Goal: Task Accomplishment & Management: Manage account settings

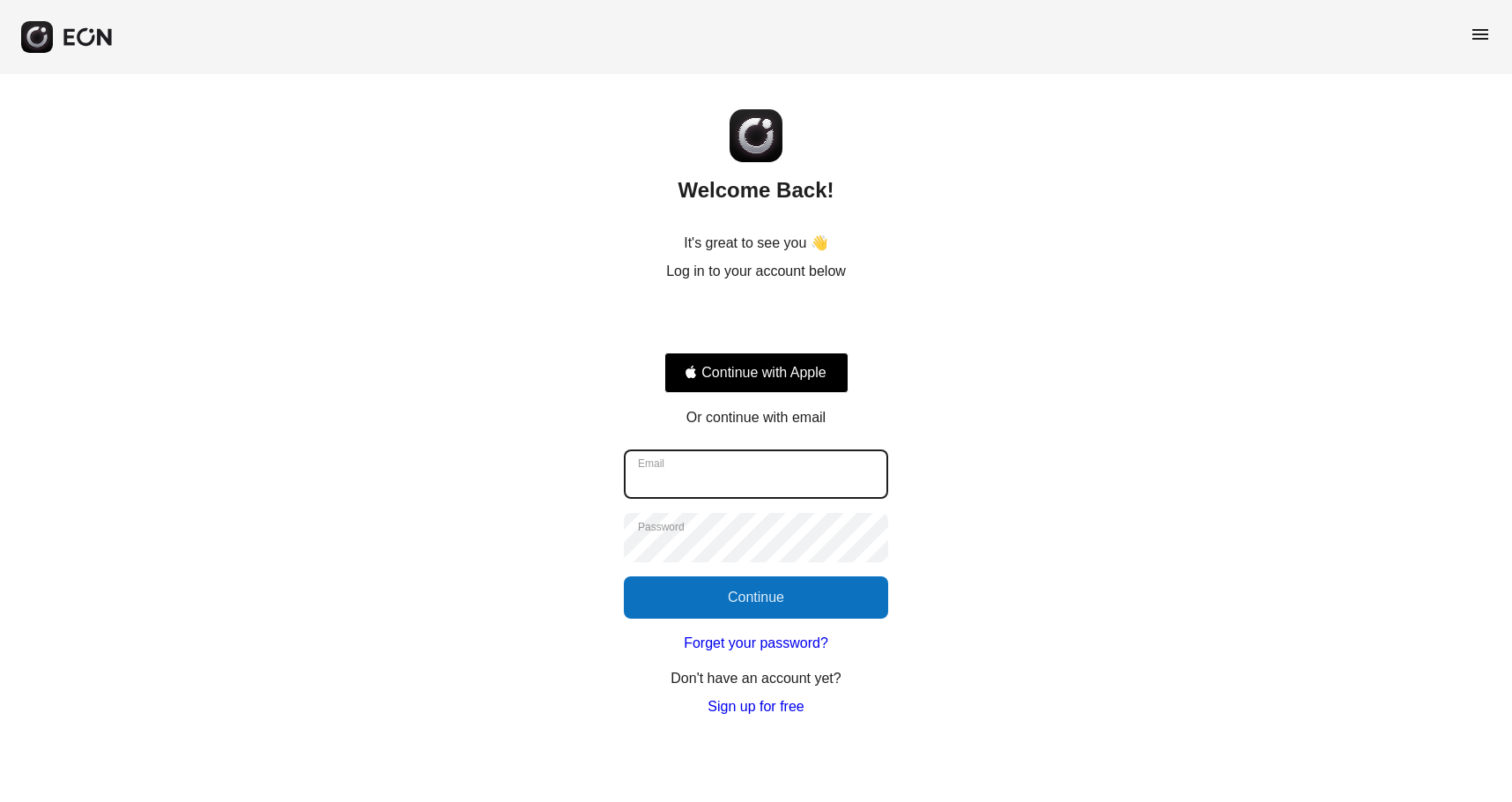
click at [715, 479] on input "Email" at bounding box center [756, 474] width 265 height 49
type input "**********"
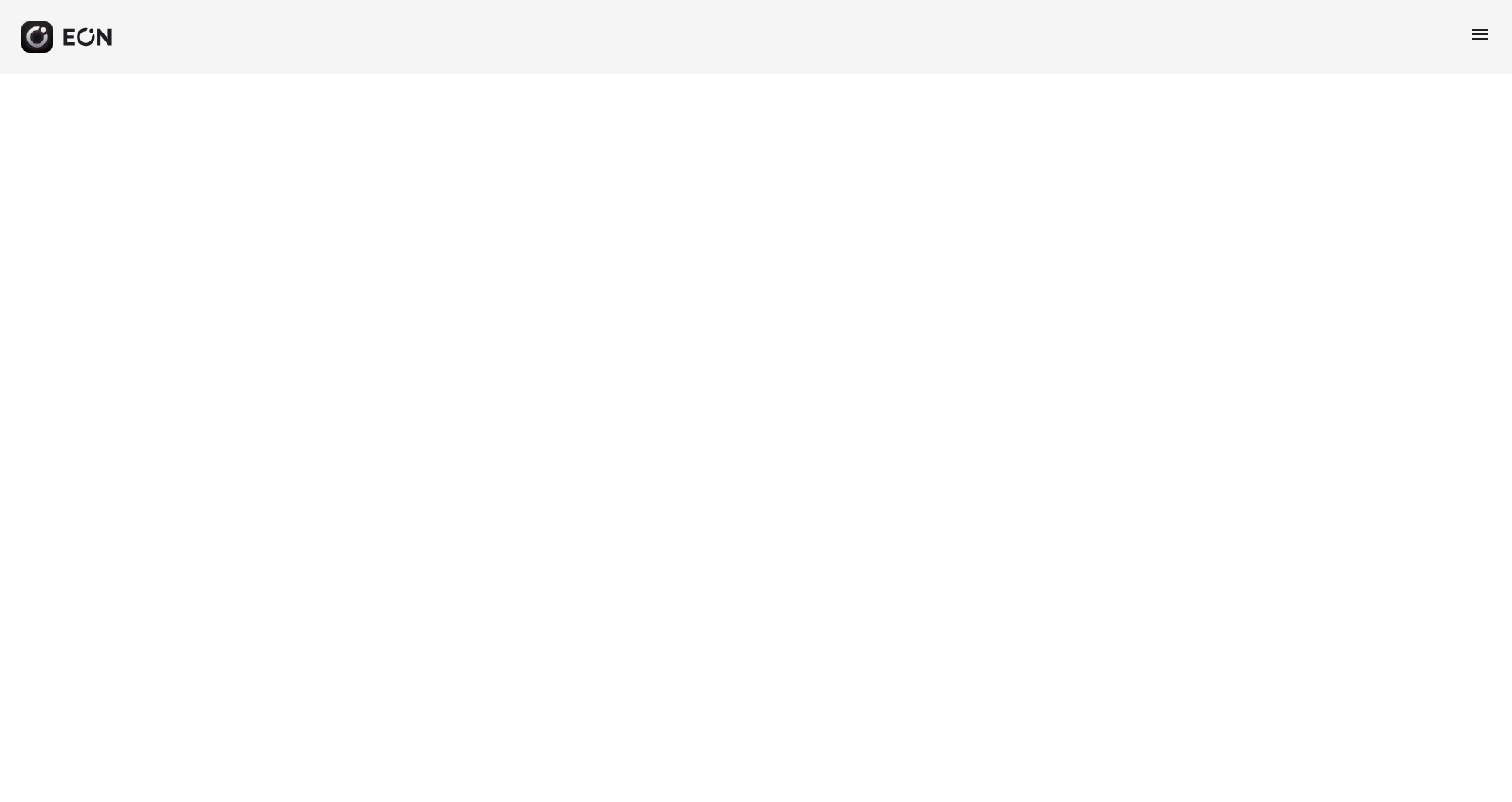
click at [950, 74] on html "menu" at bounding box center [756, 36] width 1512 height 74
click at [72, 38] on icon "button" at bounding box center [69, 37] width 11 height 16
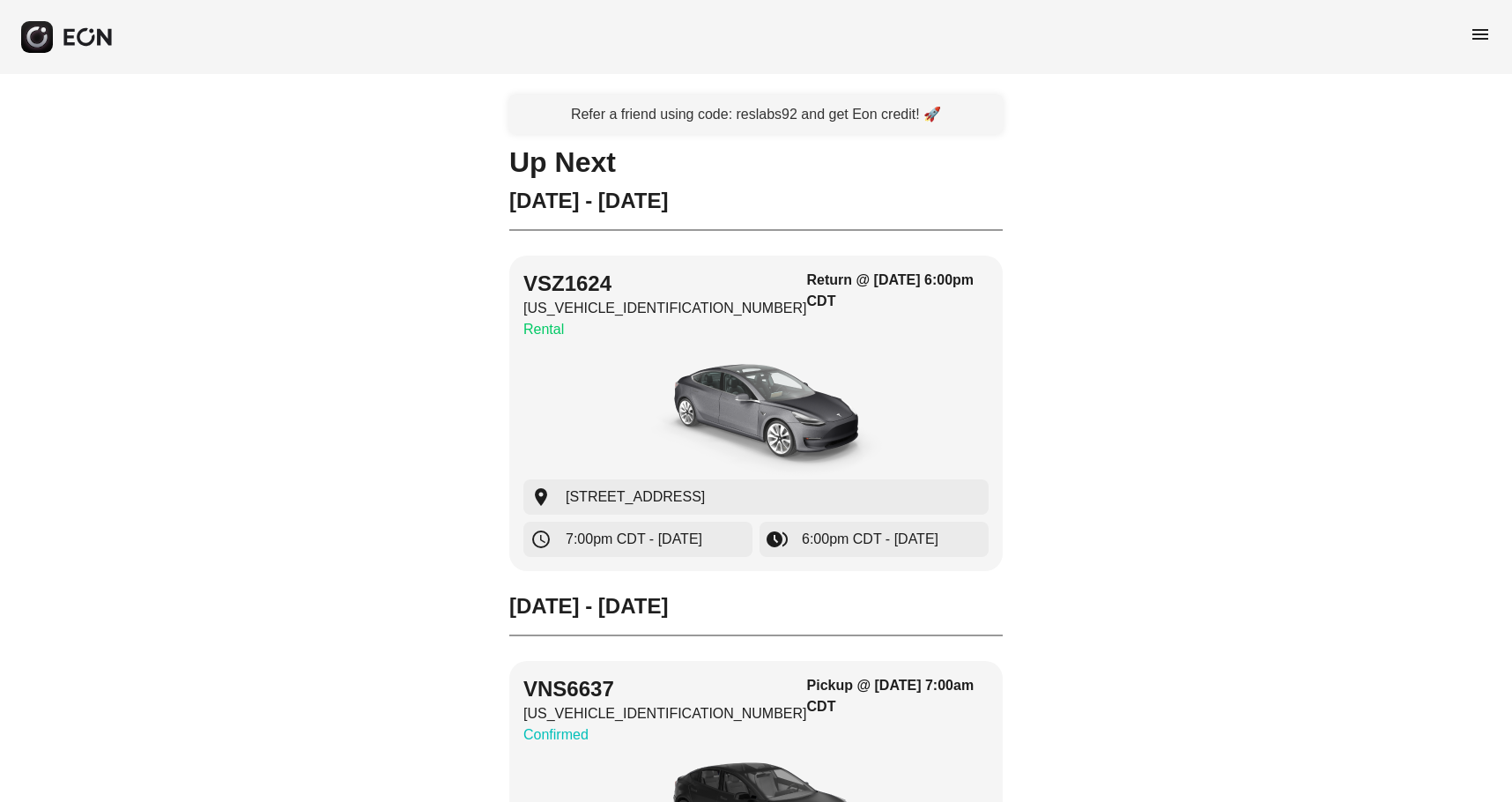
click at [1485, 25] on span "menu" at bounding box center [1480, 34] width 21 height 21
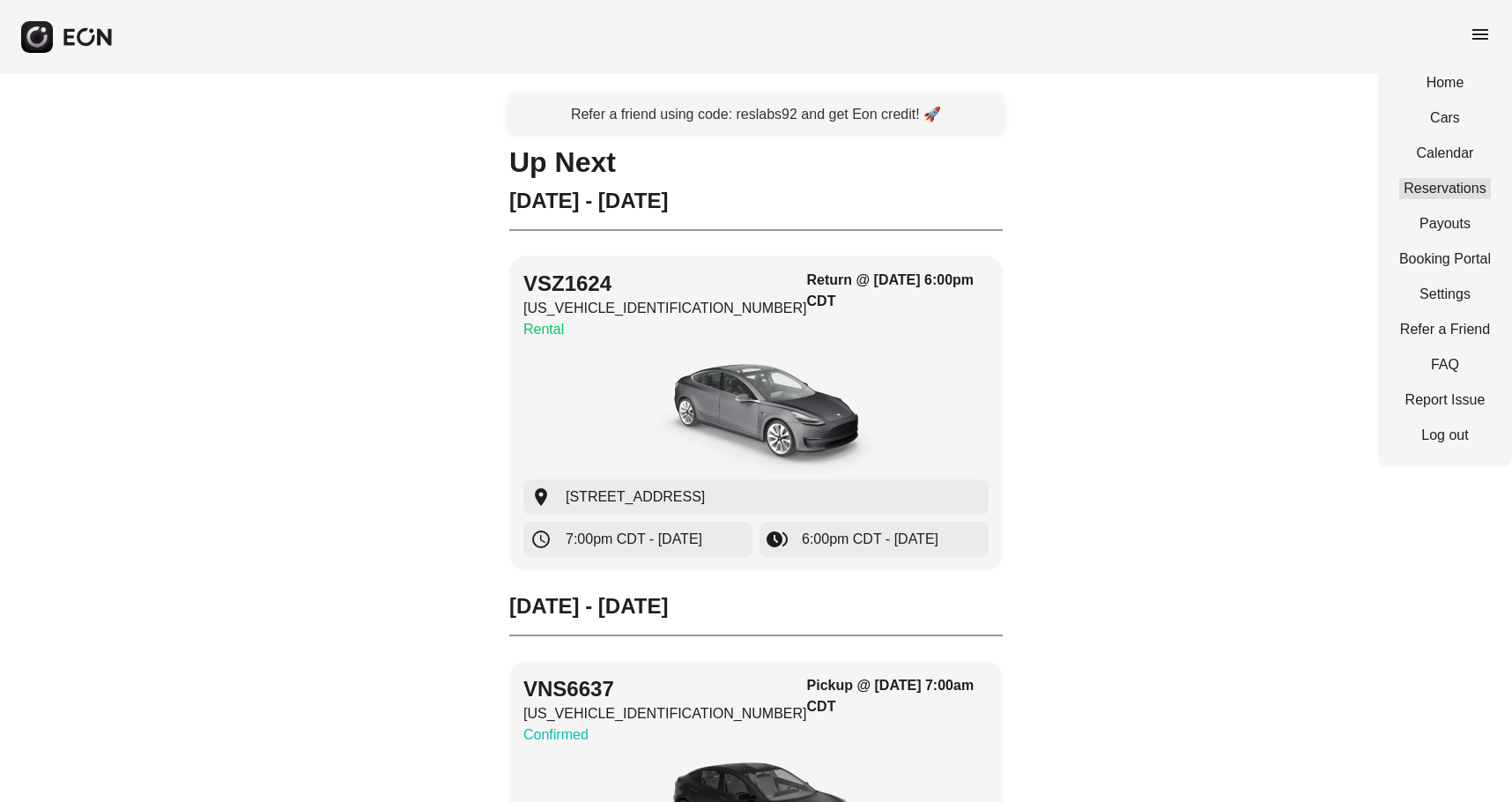
click at [1490, 193] on link "Reservations" at bounding box center [1445, 188] width 91 height 21
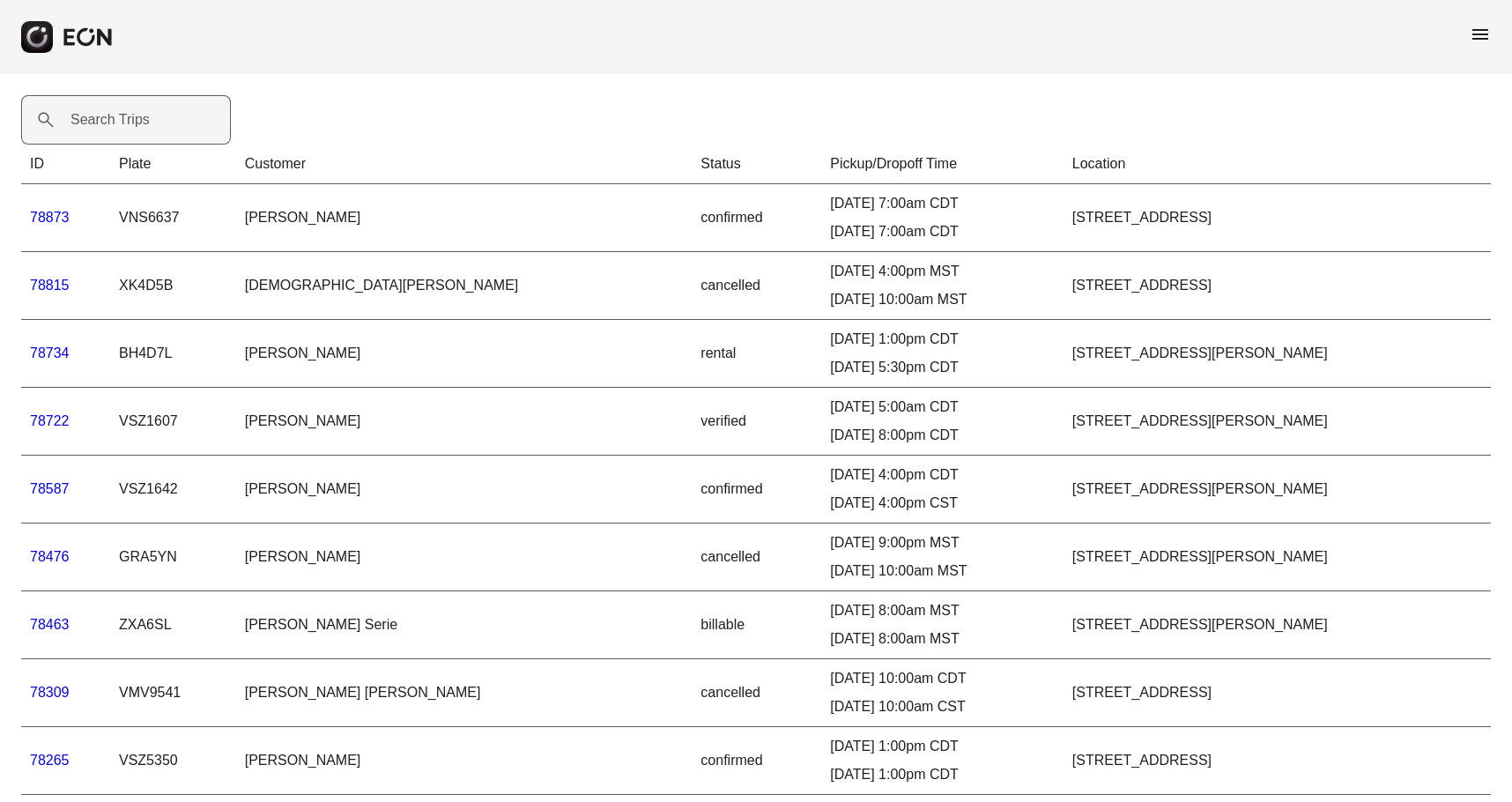
click at [107, 115] on label "Search Trips" at bounding box center [109, 120] width 79 height 21
click at [107, 115] on Trips "Search Trips" at bounding box center [126, 120] width 210 height 49
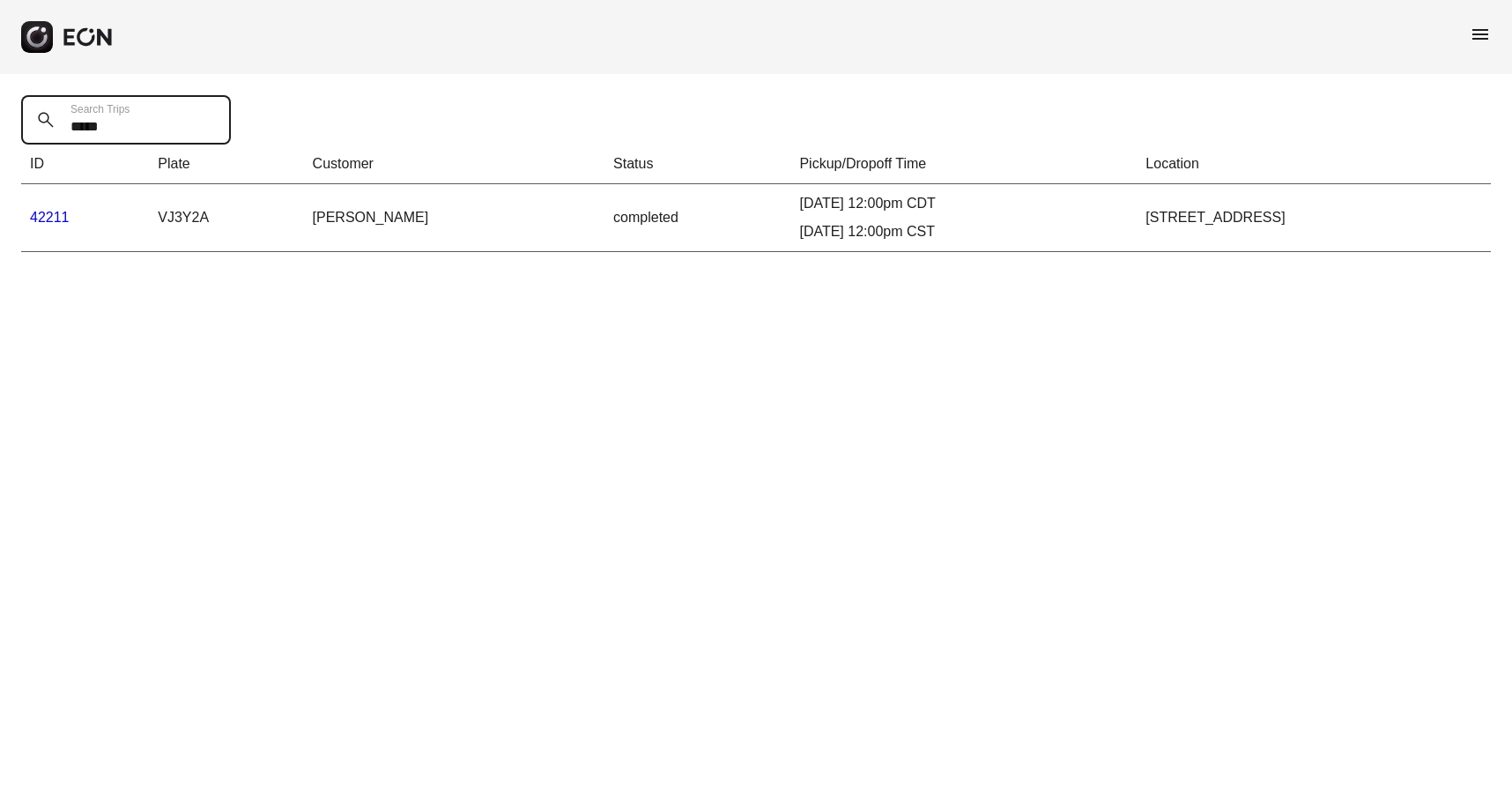
type Trips "*****"
click at [57, 214] on link "42211" at bounding box center [49, 217] width 39 height 15
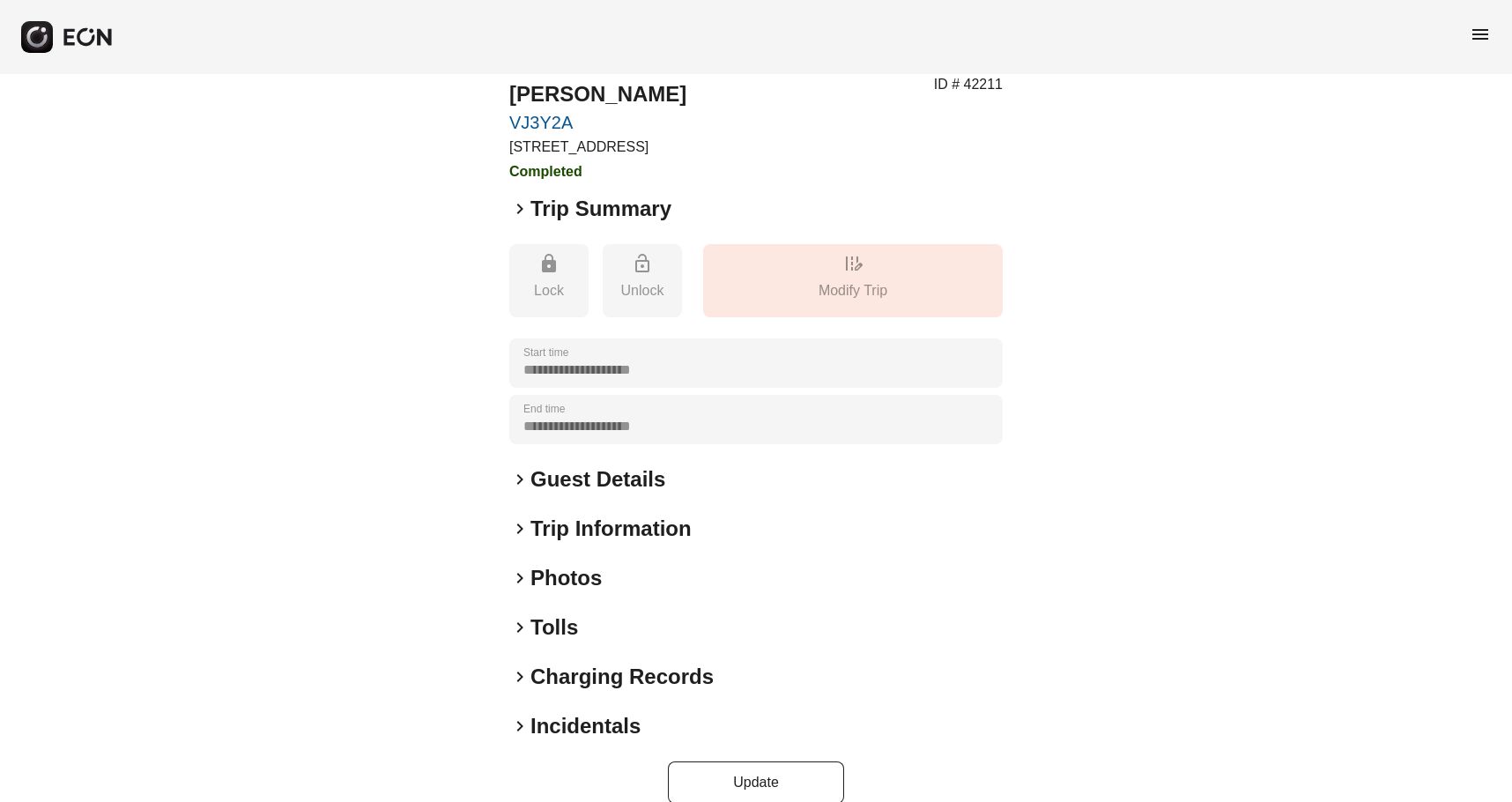
scroll to position [78, 0]
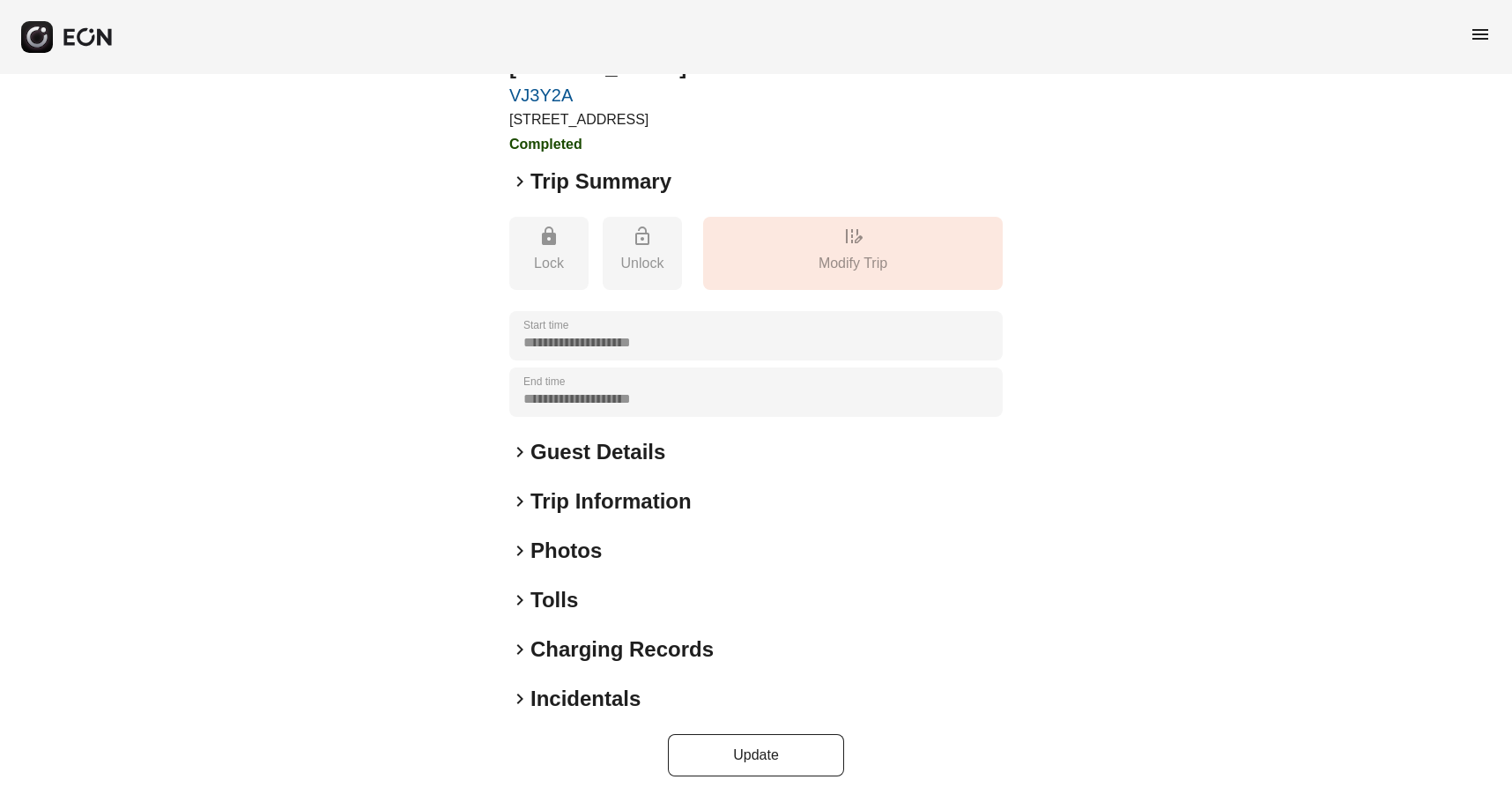
click at [555, 604] on h2 "Tolls" at bounding box center [554, 599] width 47 height 28
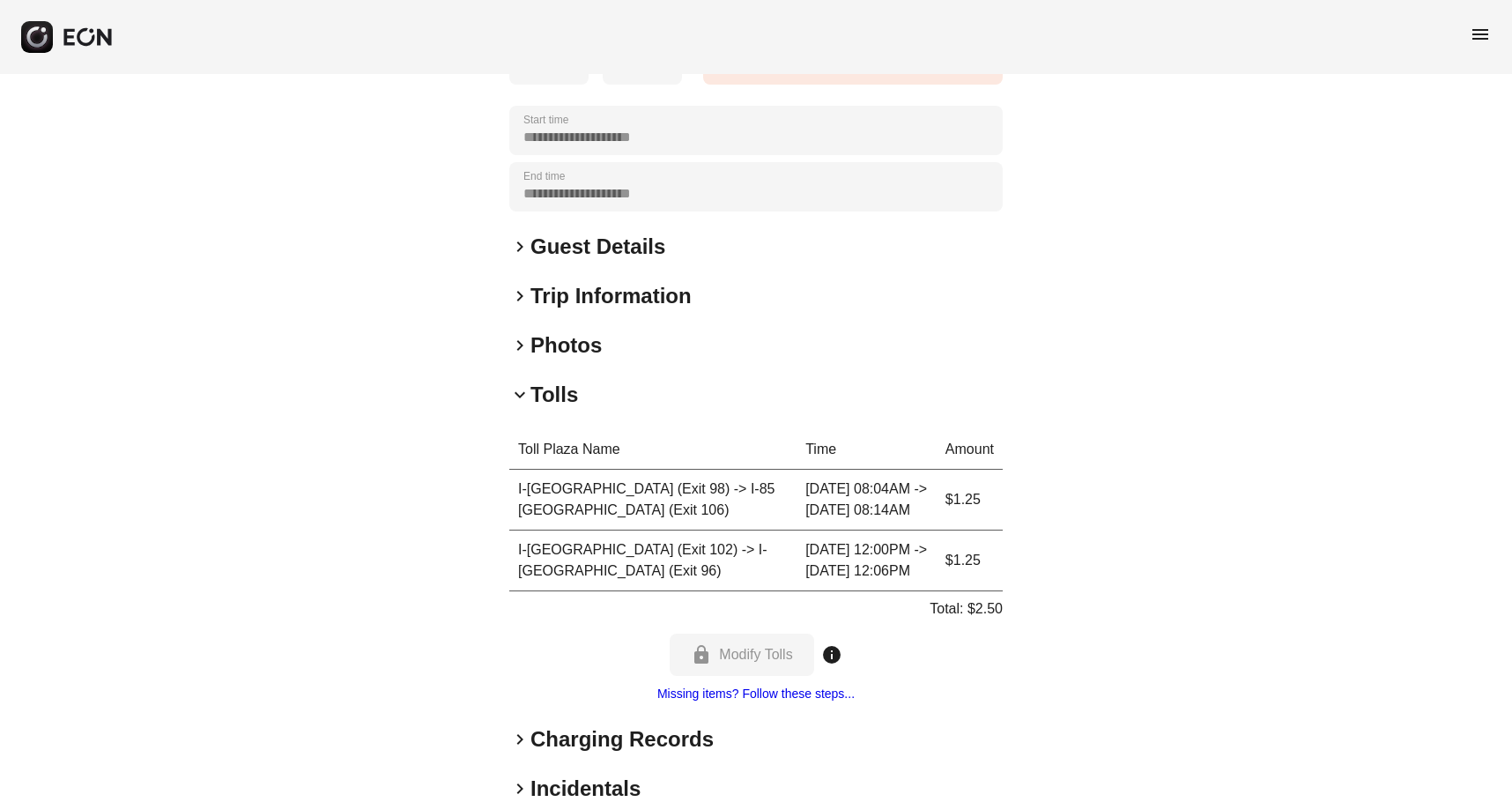
scroll to position [109, 0]
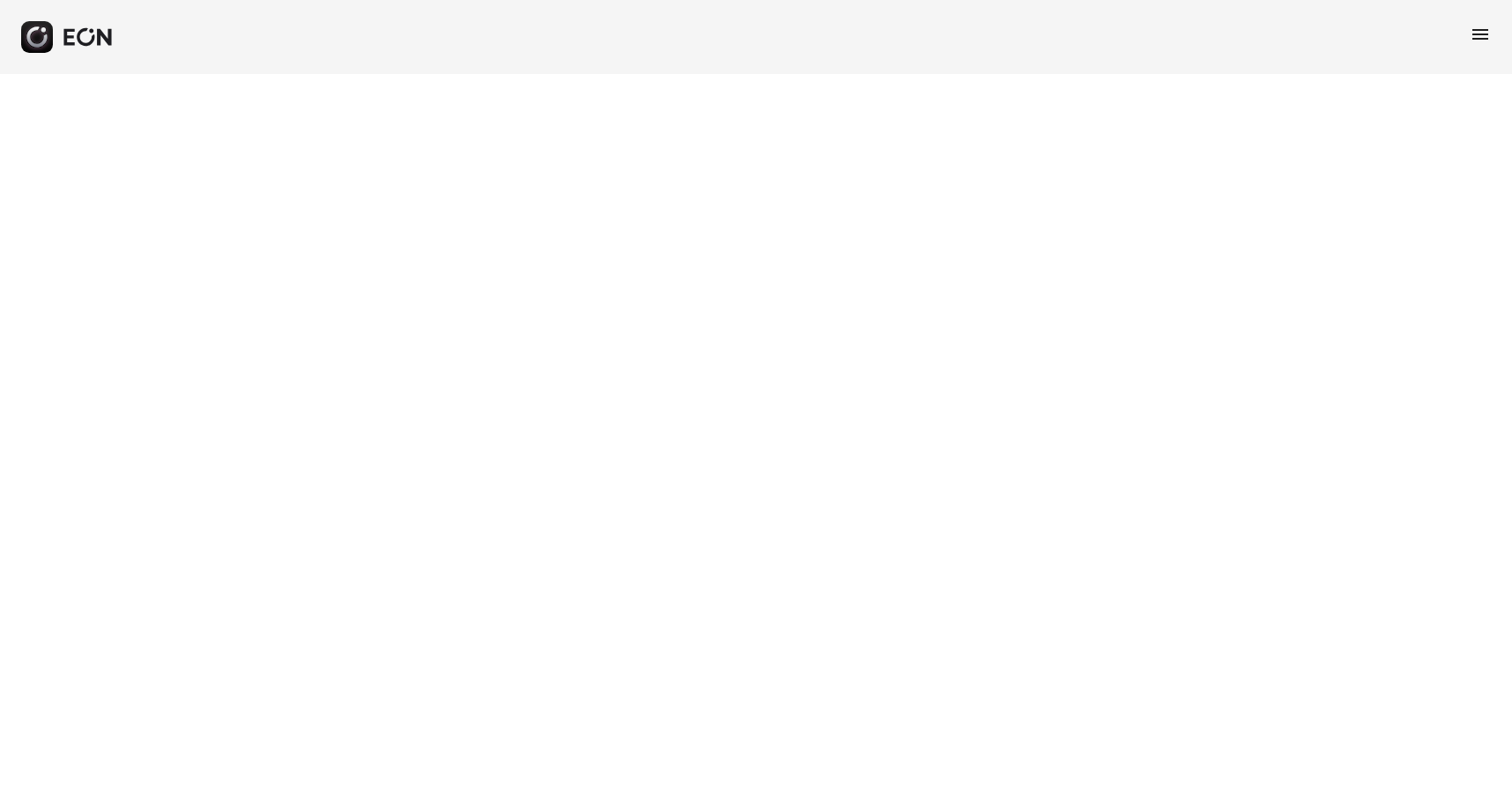
click at [1478, 30] on span "menu" at bounding box center [1480, 34] width 21 height 21
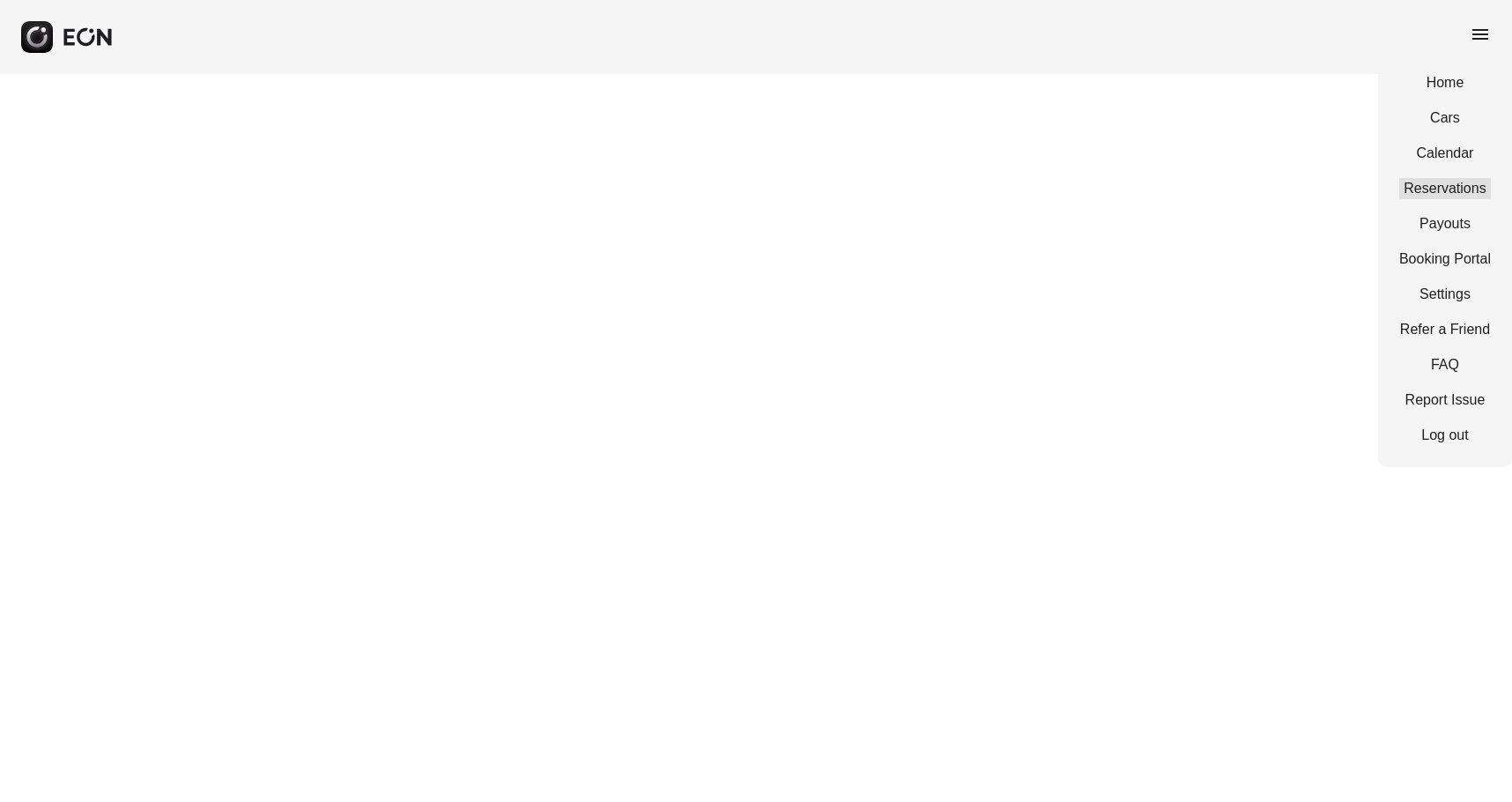
click at [1456, 190] on link "Reservations" at bounding box center [1445, 188] width 91 height 21
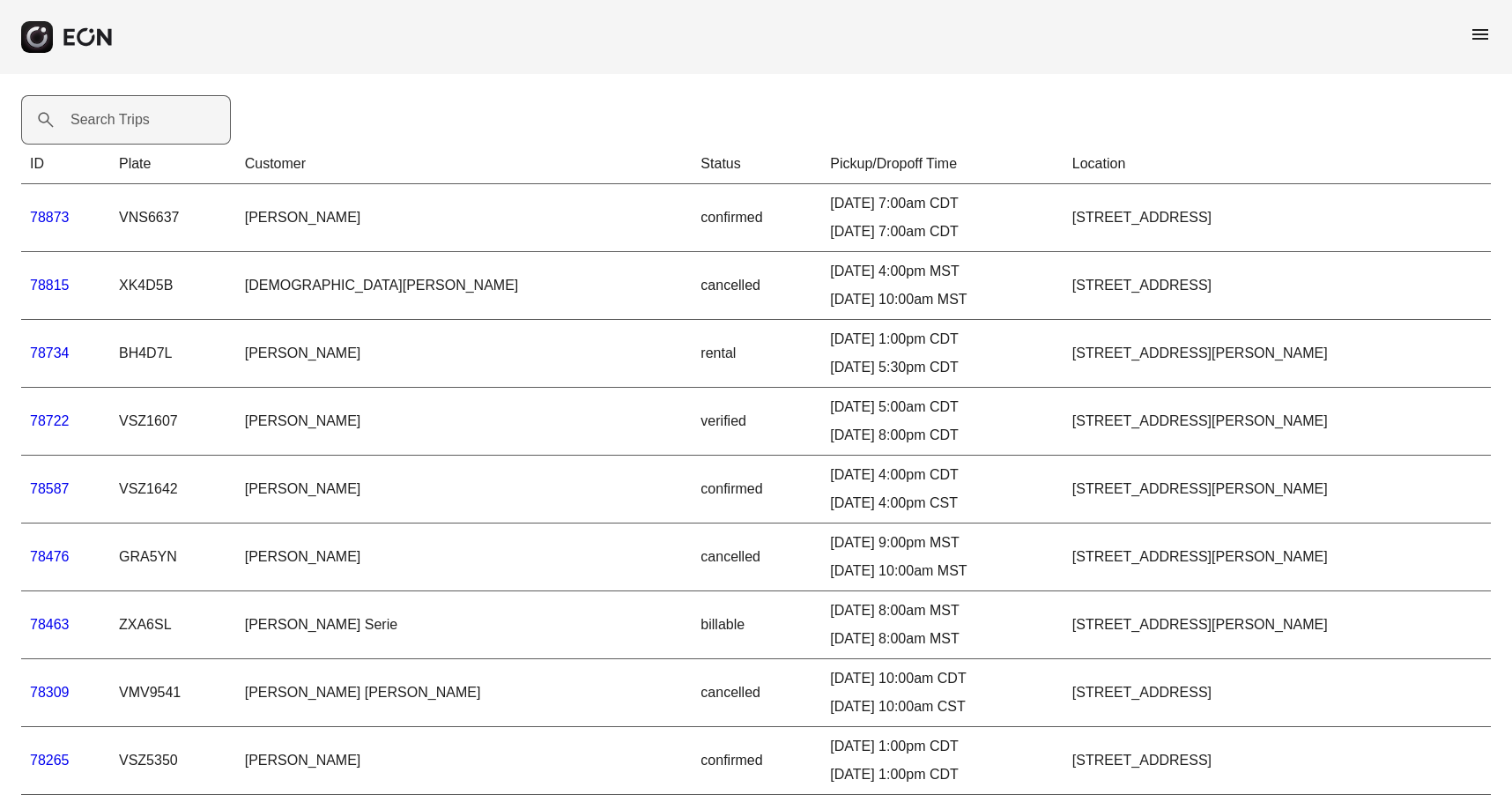
click at [136, 119] on label "Search Trips" at bounding box center [109, 120] width 79 height 21
click at [136, 119] on Trips "Search Trips" at bounding box center [126, 120] width 210 height 49
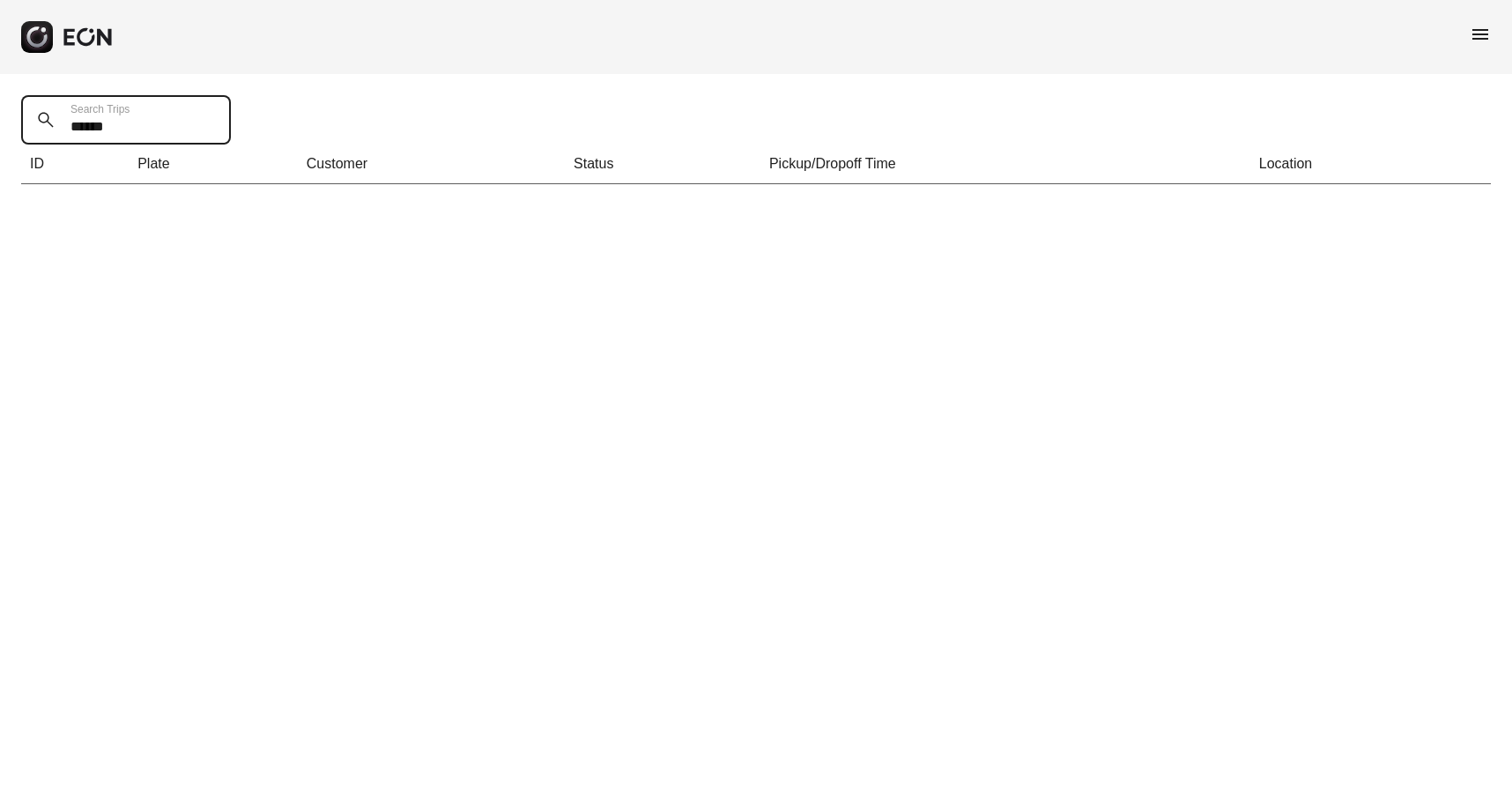
click at [85, 125] on Trips "******" at bounding box center [126, 120] width 210 height 49
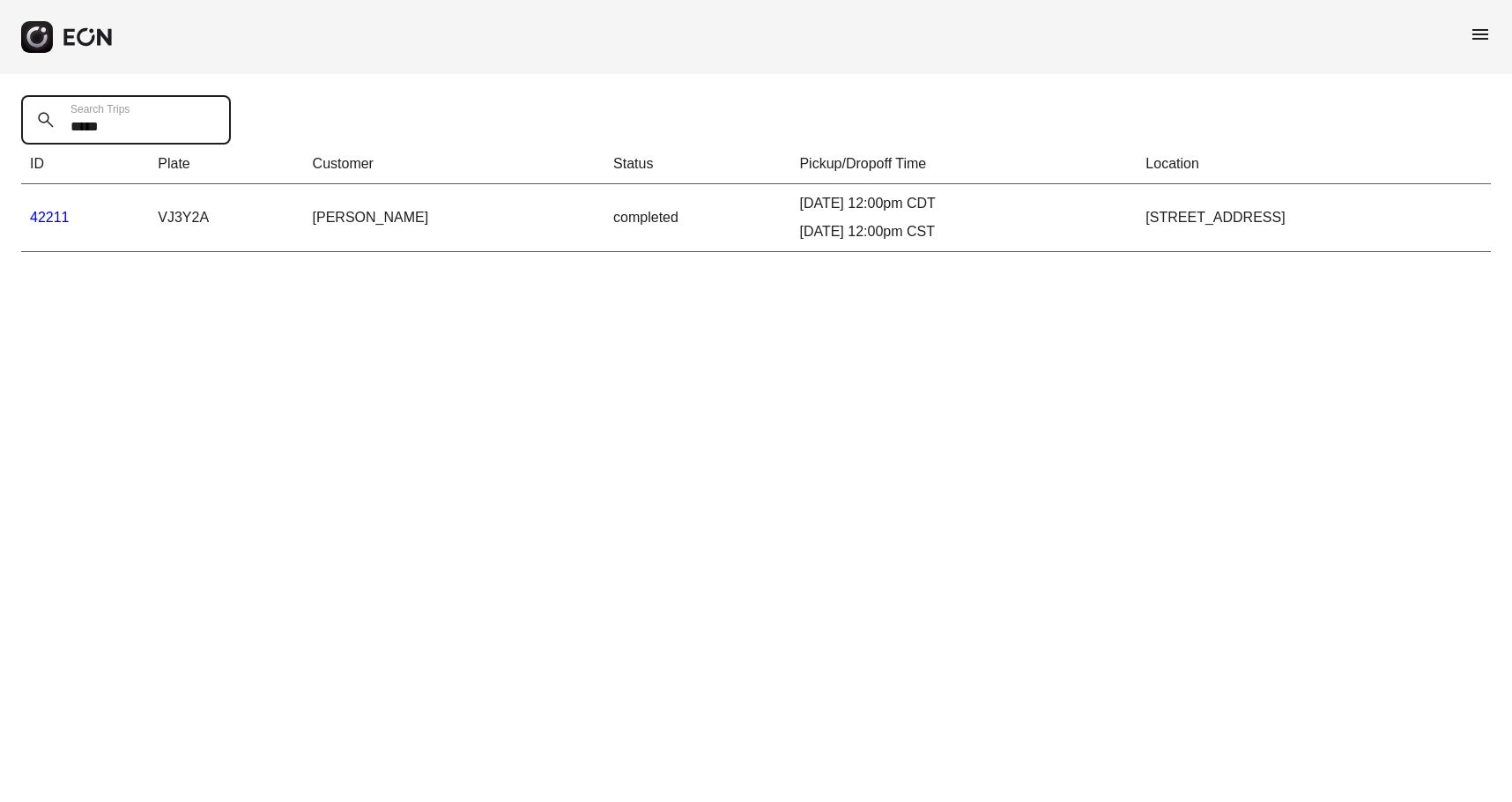
type Trips "*****"
click at [44, 214] on link "42211" at bounding box center [49, 217] width 39 height 15
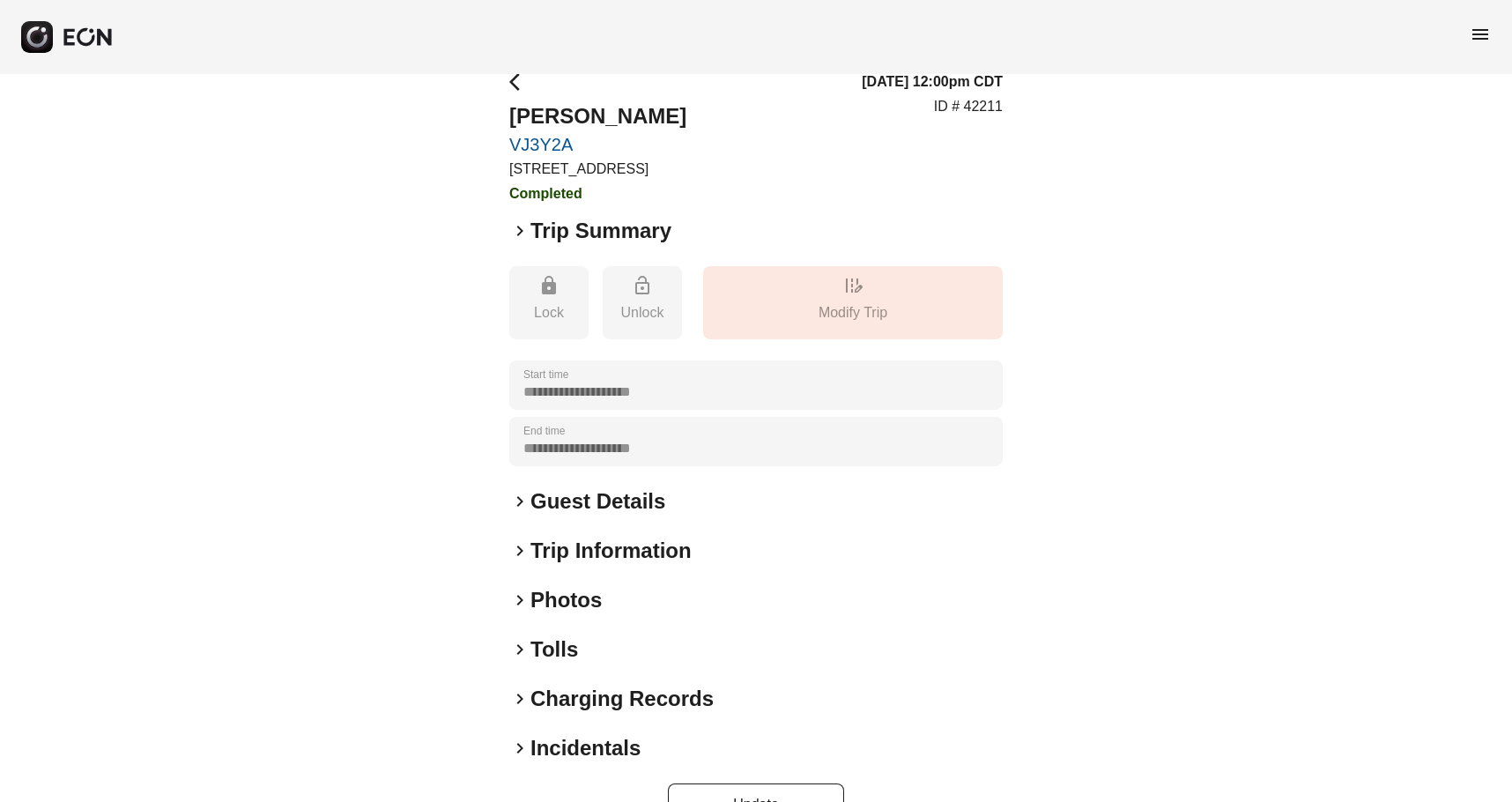
scroll to position [78, 0]
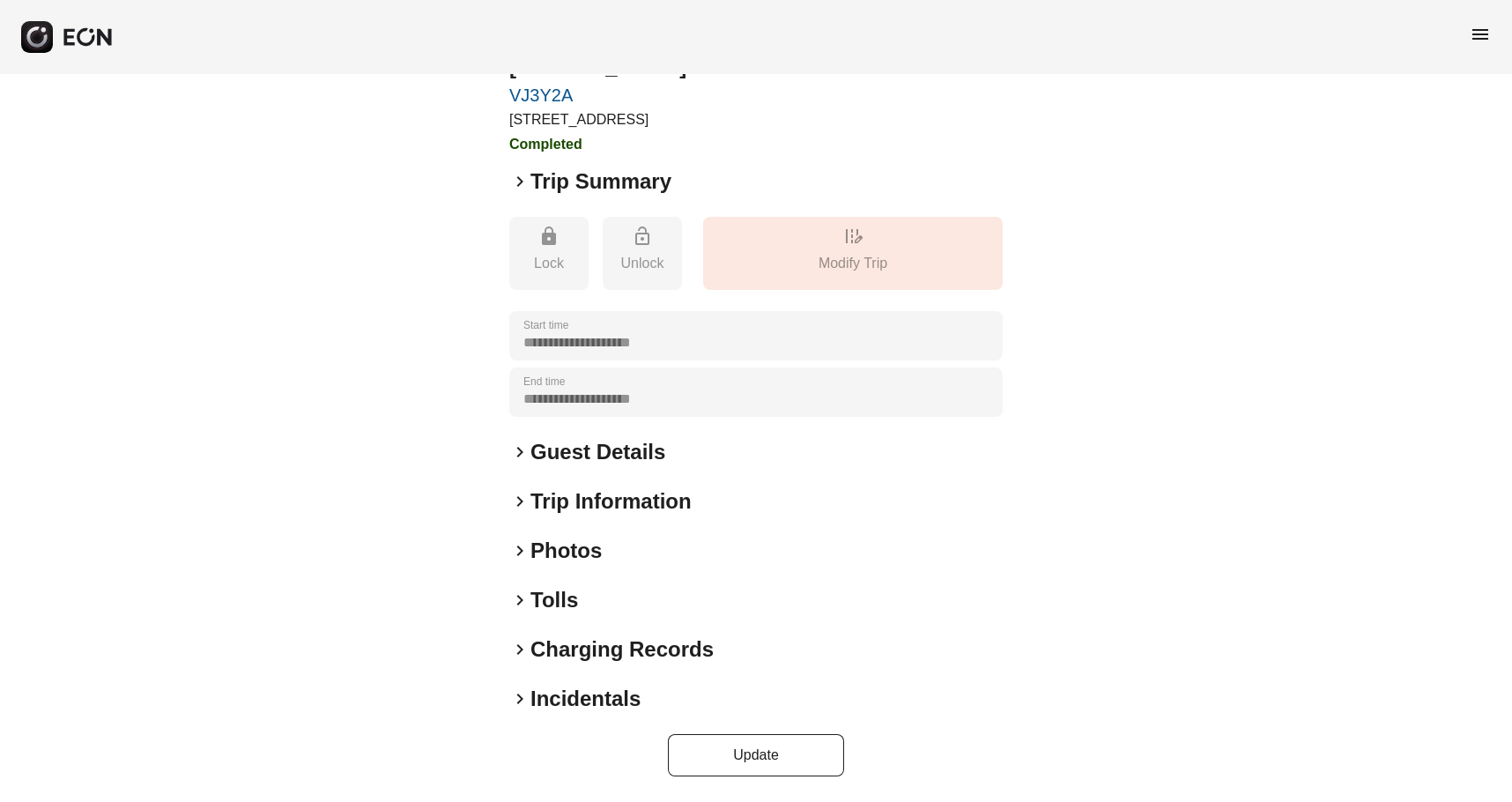
click at [565, 594] on h2 "Tolls" at bounding box center [554, 599] width 47 height 28
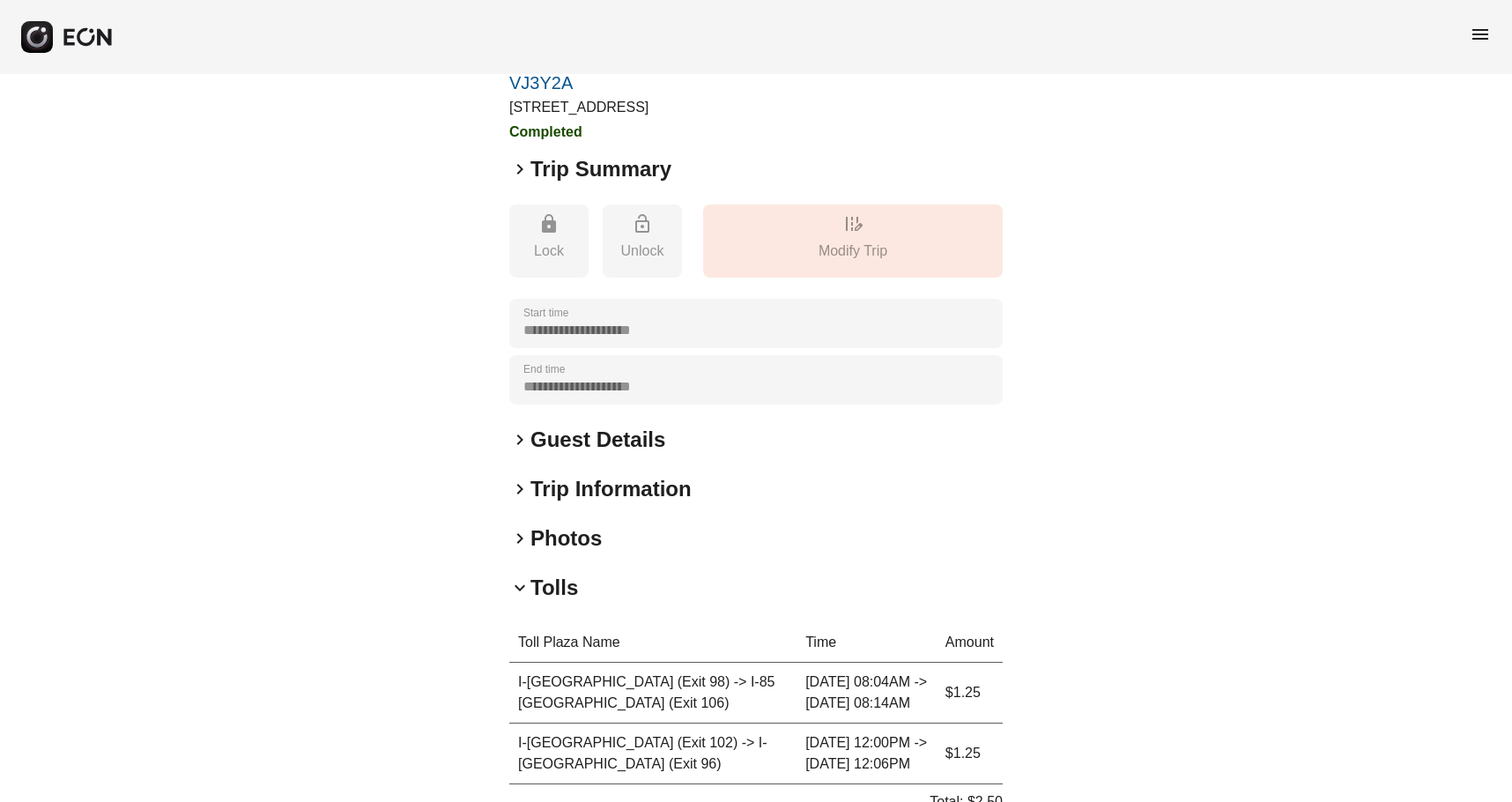
scroll to position [342, 0]
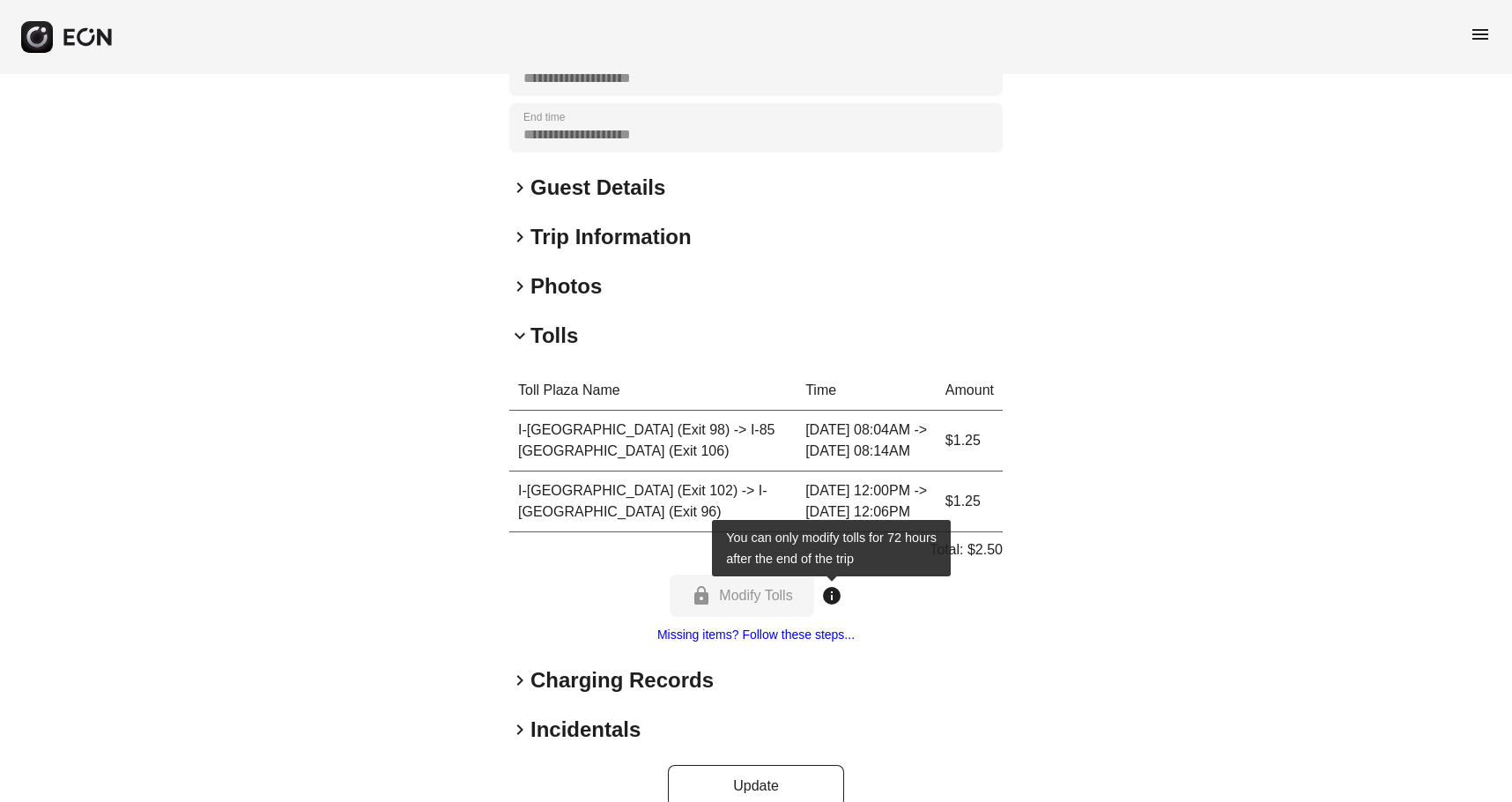
click at [838, 590] on span "info" at bounding box center [831, 595] width 21 height 21
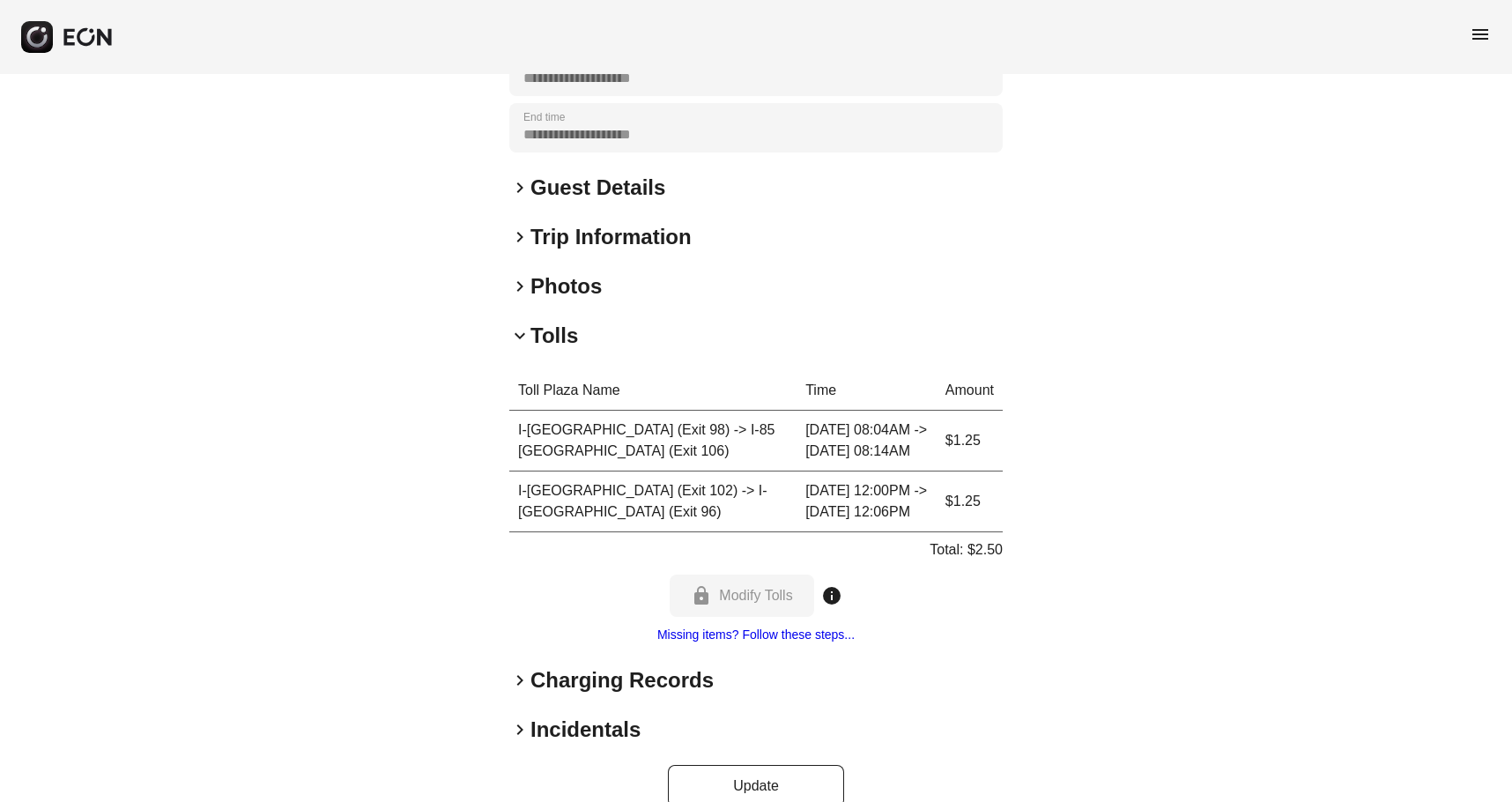
click at [781, 635] on link "Missing items? Follow these steps..." at bounding box center [756, 634] width 197 height 14
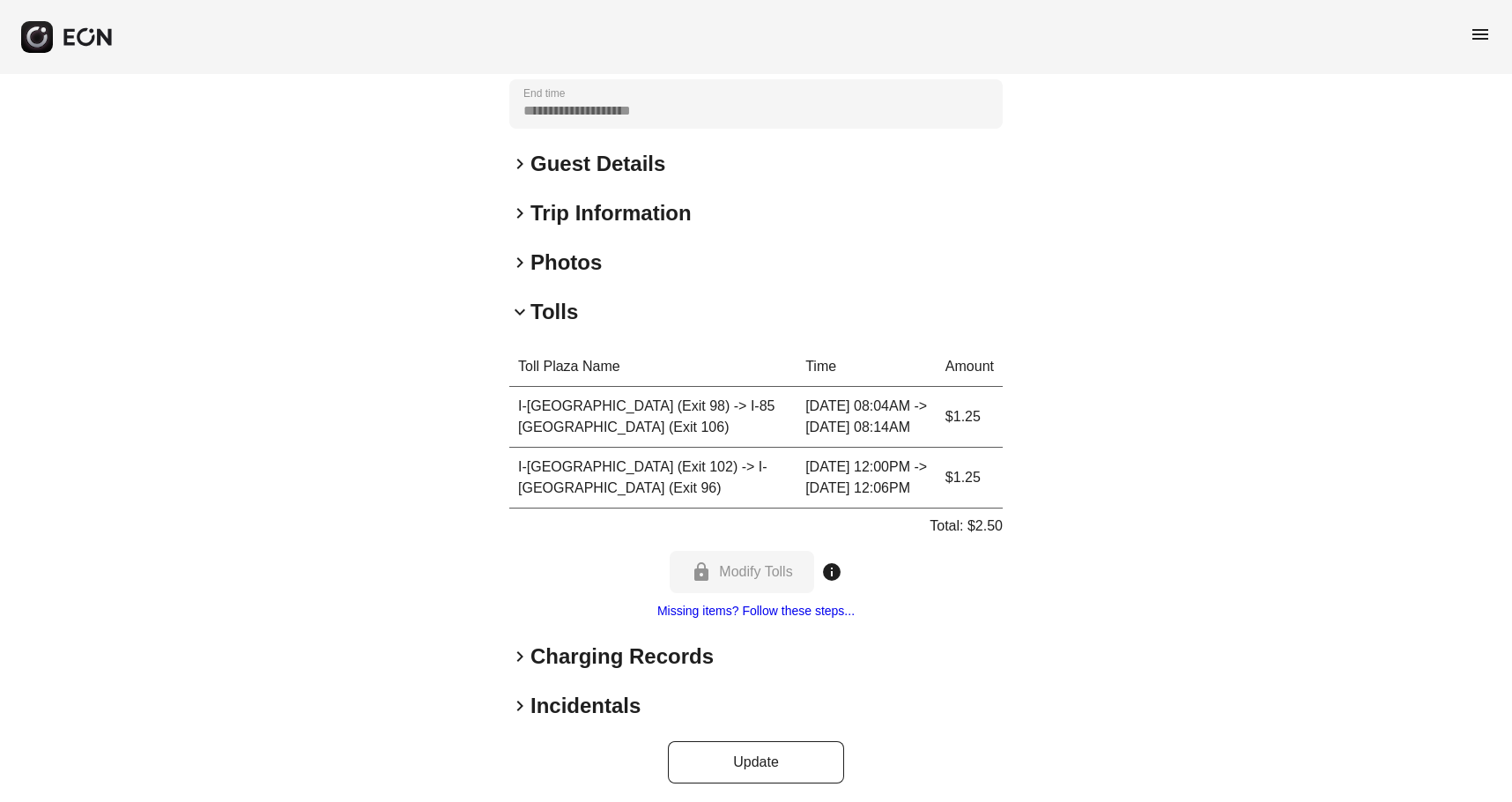
scroll to position [373, 0]
